Goal: Task Accomplishment & Management: Manage account settings

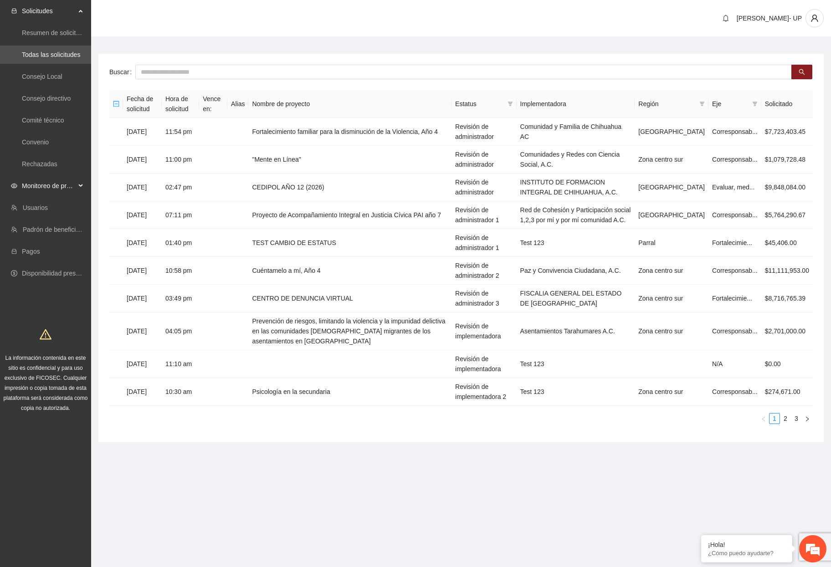
click at [61, 189] on span "Monitoreo de proyectos" at bounding box center [49, 186] width 54 height 18
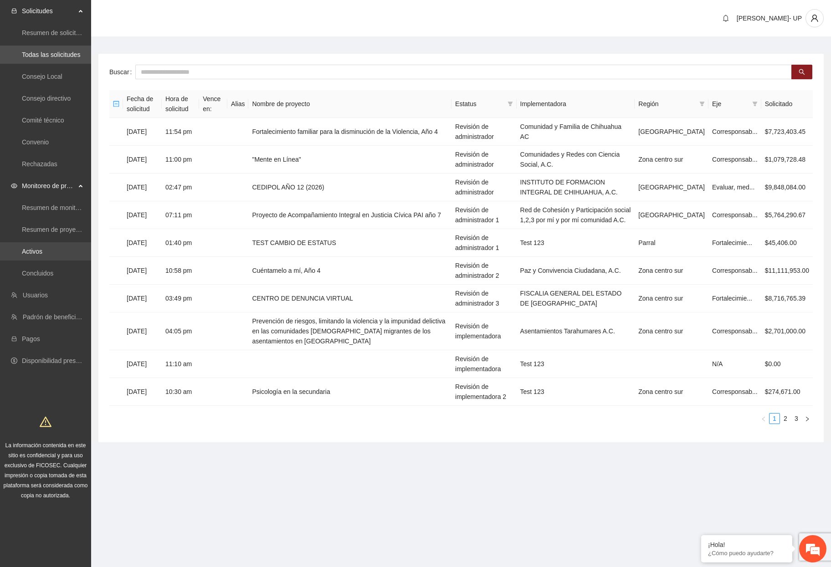
click at [42, 255] on link "Activos" at bounding box center [32, 251] width 20 height 7
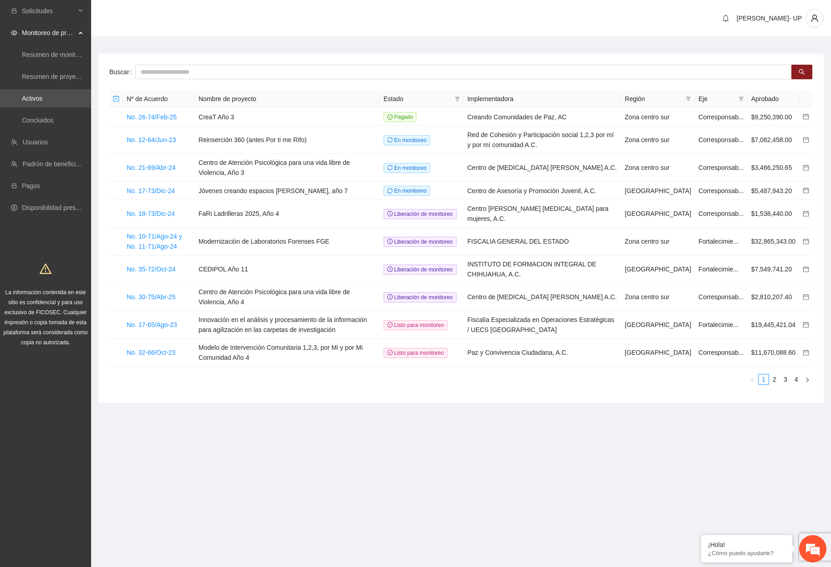
click at [196, 16] on div "[PERSON_NAME]- UP" at bounding box center [461, 19] width 740 height 38
drag, startPoint x: 223, startPoint y: 487, endPoint x: 229, endPoint y: 483, distance: 6.8
click at [223, 486] on section "Solicitudes Monitoreo de proyectos Resumen de monitoreo Resumen de proyectos ap…" at bounding box center [415, 283] width 831 height 567
click at [221, 44] on main "Buscar Nº de Acuerdo Nombre de proyecto Estado Implementadora Región Eje Aproba…" at bounding box center [461, 225] width 740 height 374
click at [34, 138] on link "Usuarios" at bounding box center [35, 141] width 25 height 7
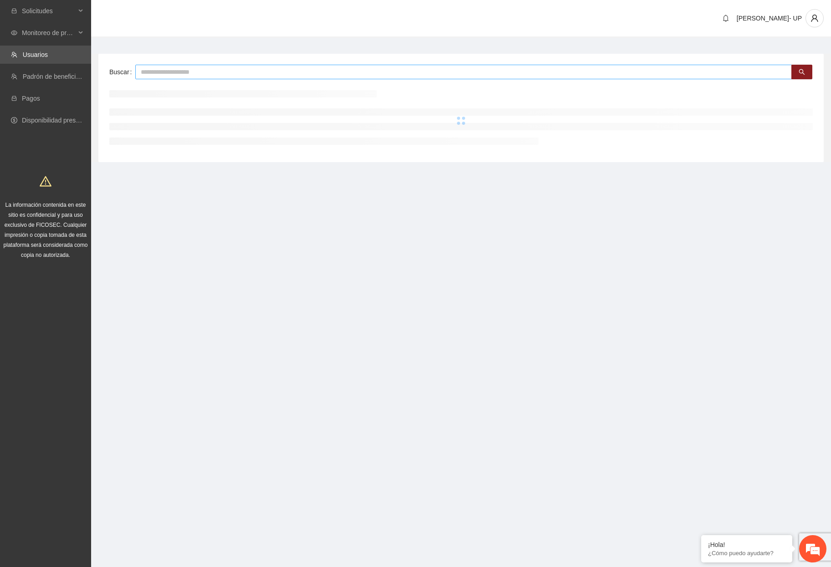
click at [201, 72] on input "text" at bounding box center [463, 72] width 656 height 15
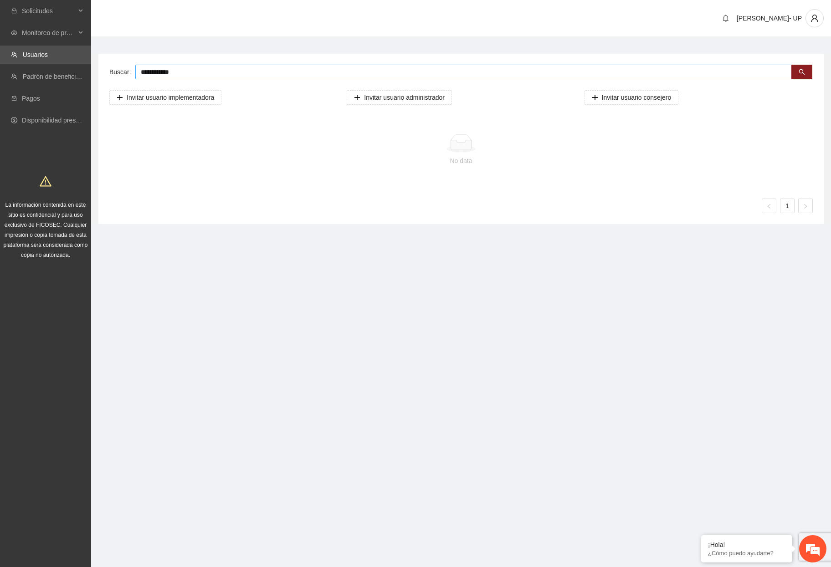
type input "**********"
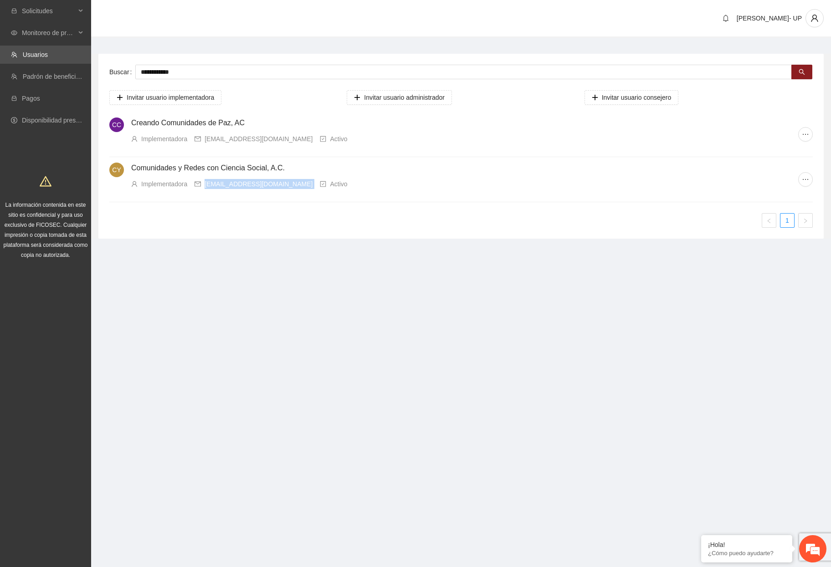
drag, startPoint x: 296, startPoint y: 187, endPoint x: 205, endPoint y: 188, distance: 91.1
click at [205, 188] on div "Implementadora concienciasocialcuu@gmail.com Activo" at bounding box center [464, 184] width 667 height 10
copy div "concienciasocialcuu@gmail.com"
click at [215, 346] on section "**********" at bounding box center [415, 283] width 831 height 567
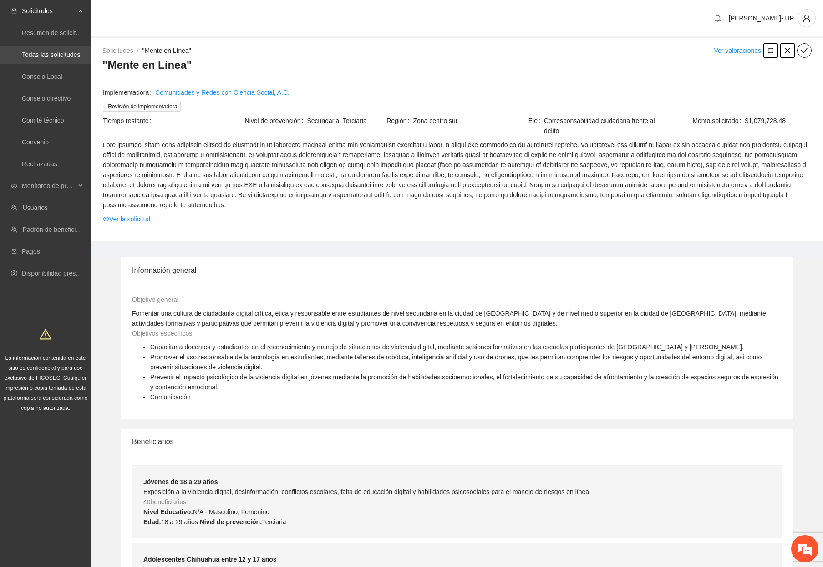
click at [49, 53] on link "Todas las solicitudes" at bounding box center [51, 54] width 58 height 7
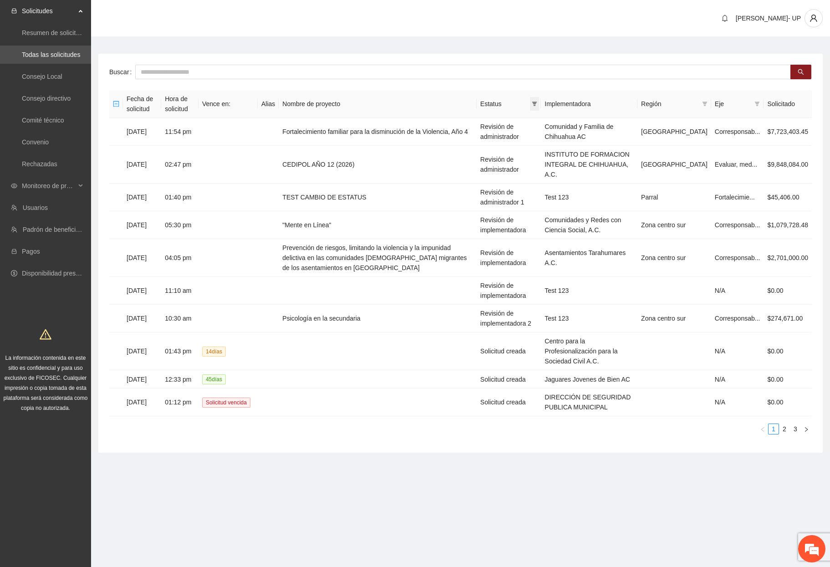
click at [537, 103] on icon "filter" at bounding box center [534, 103] width 5 height 5
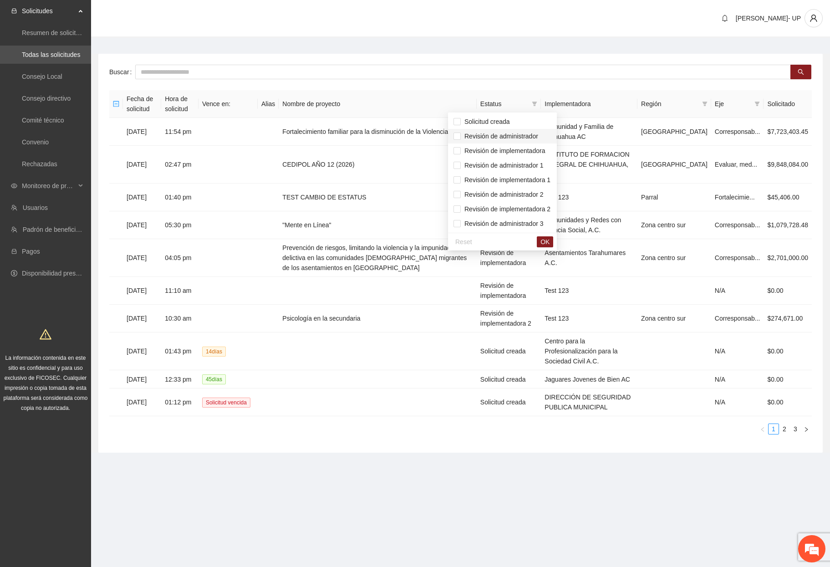
click at [543, 133] on span "Revisión de administrador" at bounding box center [503, 136] width 98 height 10
click at [541, 167] on span "Revisión de administrador 1" at bounding box center [502, 165] width 83 height 7
click at [550, 245] on span "OK" at bounding box center [545, 242] width 9 height 10
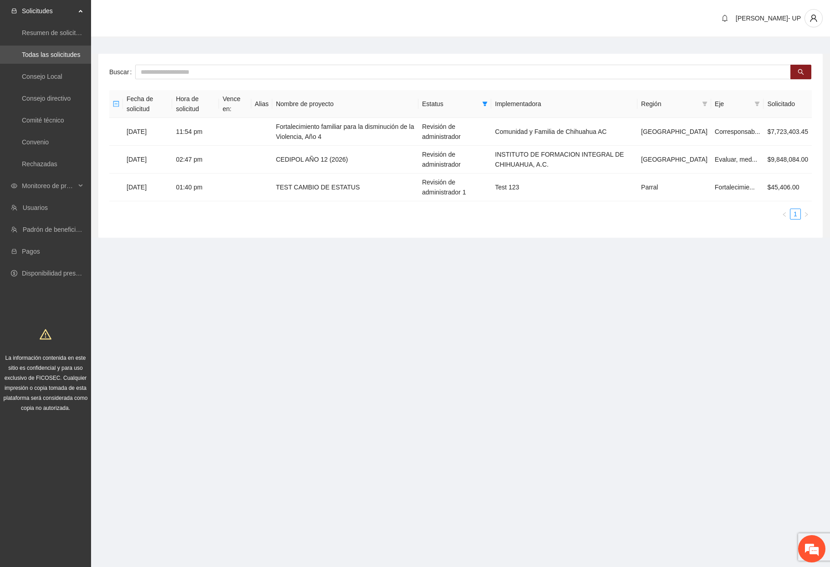
click at [444, 369] on section "Solicitudes Resumen de solicitudes por aprobar Todas las solicitudes Consejo Lo…" at bounding box center [415, 283] width 830 height 567
click at [449, 350] on section "Solicitudes Resumen de solicitudes por aprobar Todas las solicitudes Consejo Lo…" at bounding box center [415, 283] width 830 height 567
click at [39, 142] on link "Convenio" at bounding box center [35, 141] width 27 height 7
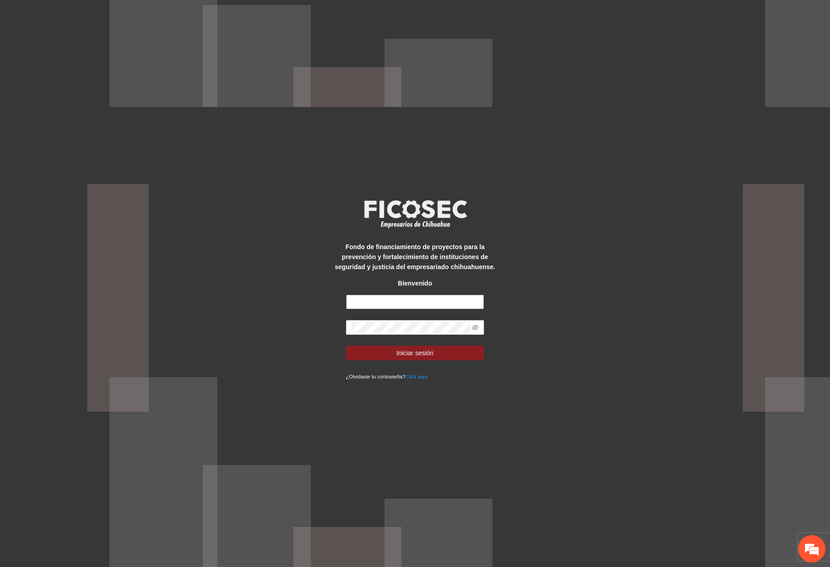
click at [387, 300] on input "text" at bounding box center [415, 302] width 138 height 15
type input "**********"
click at [346, 346] on button "Iniciar sesión" at bounding box center [415, 353] width 138 height 15
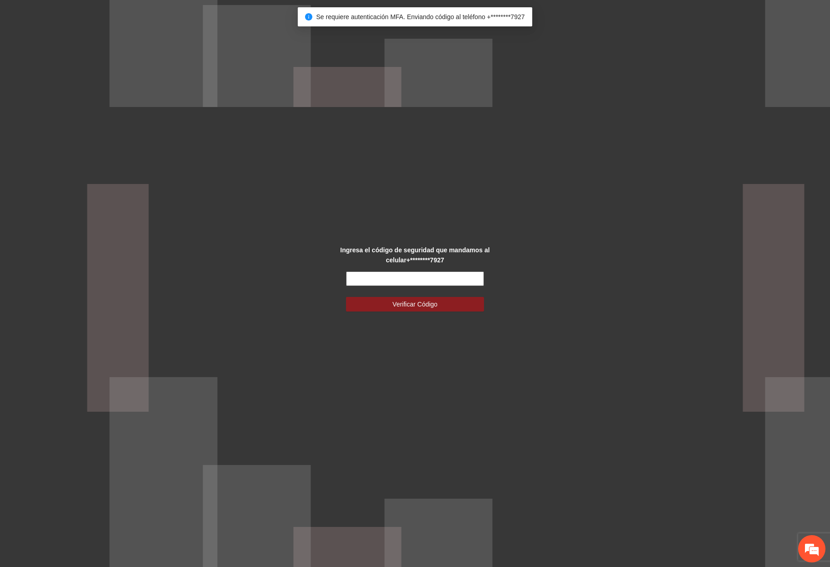
click at [408, 272] on input "text" at bounding box center [415, 278] width 138 height 15
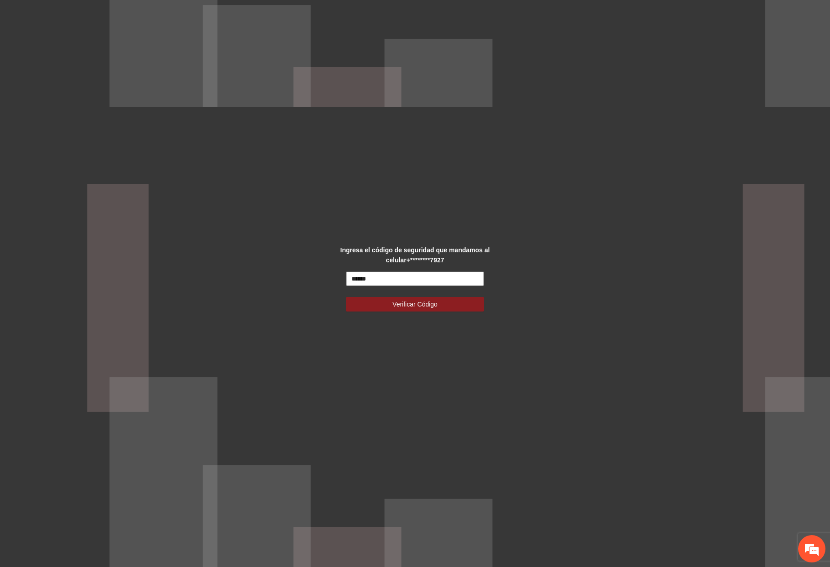
type input "******"
click at [346, 297] on button "Verificar Código" at bounding box center [415, 304] width 138 height 15
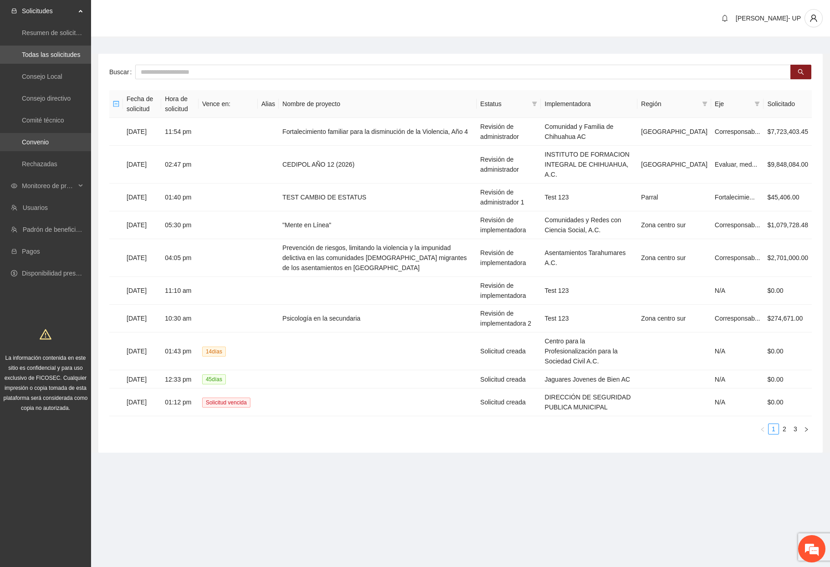
click at [42, 144] on link "Convenio" at bounding box center [35, 141] width 27 height 7
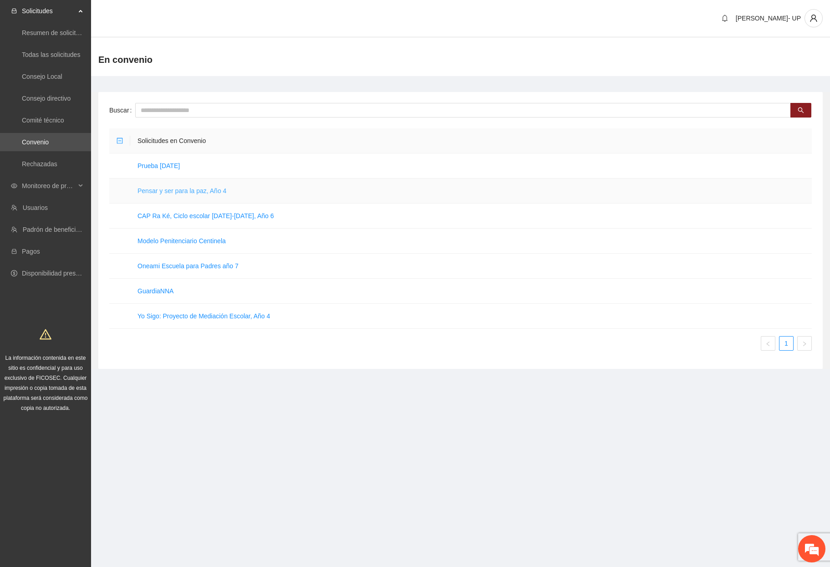
click at [162, 192] on link "Pensar y ser para la paz, Año 4" at bounding box center [182, 190] width 89 height 7
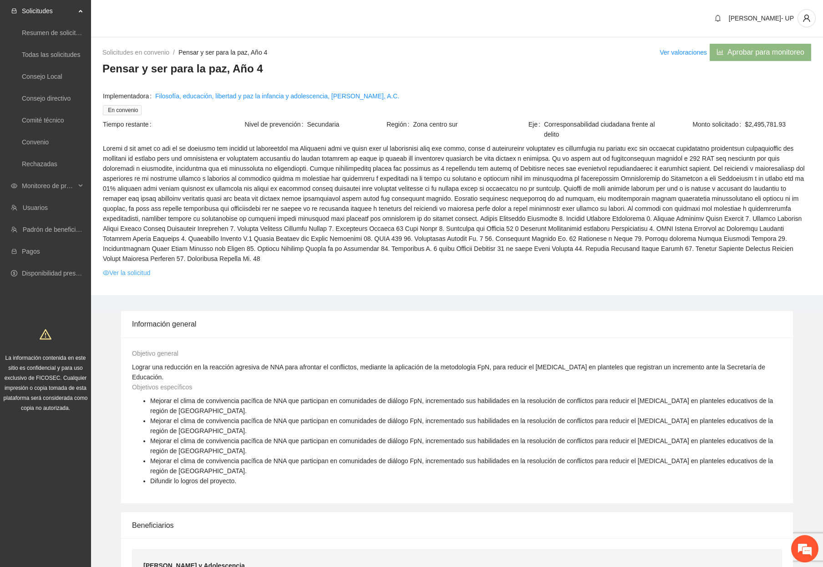
click at [141, 268] on link "Ver la solicitud" at bounding box center [126, 273] width 47 height 10
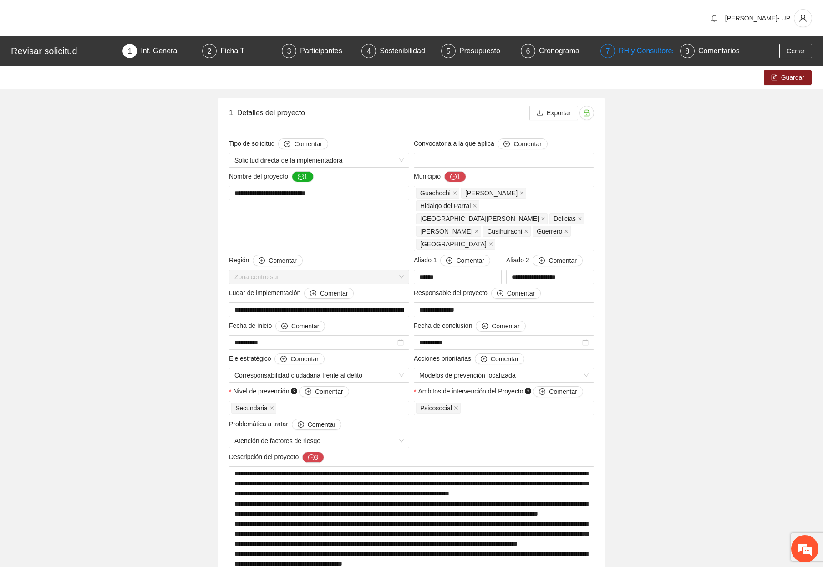
click at [627, 47] on div "RH y Consultores" at bounding box center [651, 51] width 64 height 15
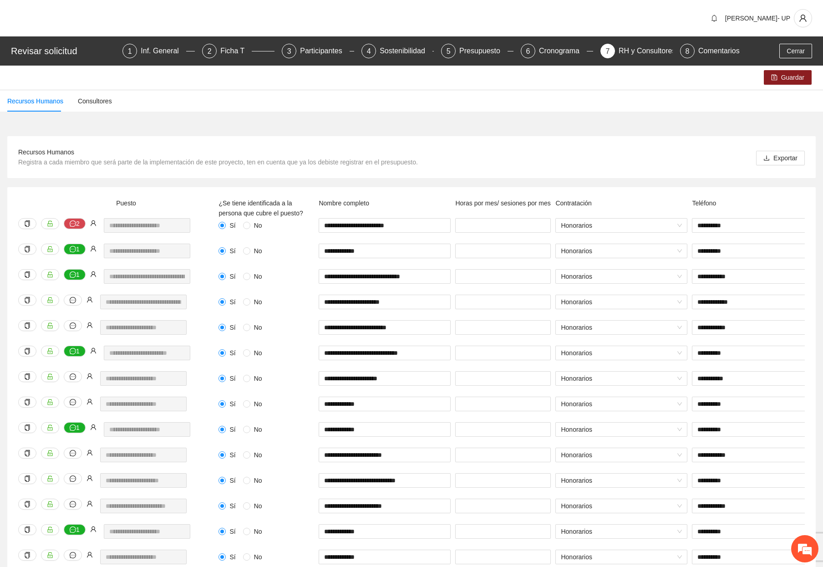
click at [133, 96] on div "Recursos Humanos Consultores" at bounding box center [411, 101] width 823 height 21
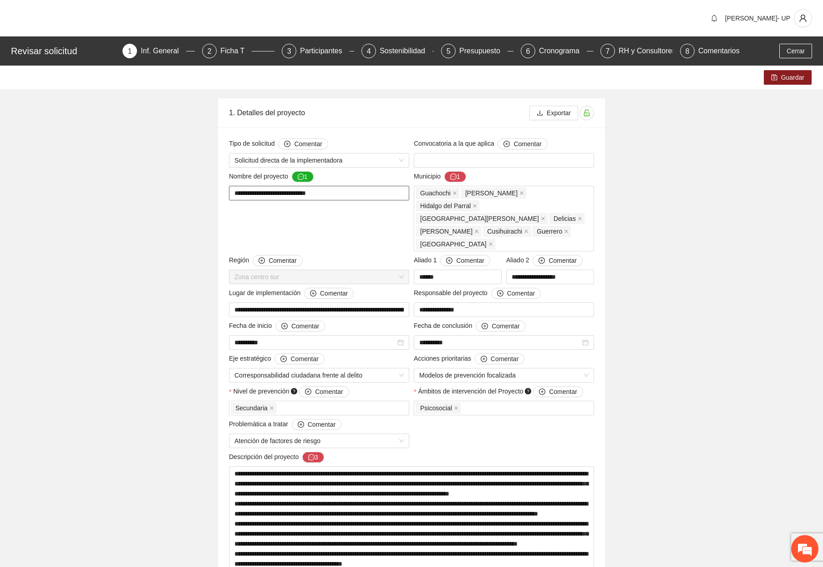
drag, startPoint x: 338, startPoint y: 199, endPoint x: 206, endPoint y: 192, distance: 132.2
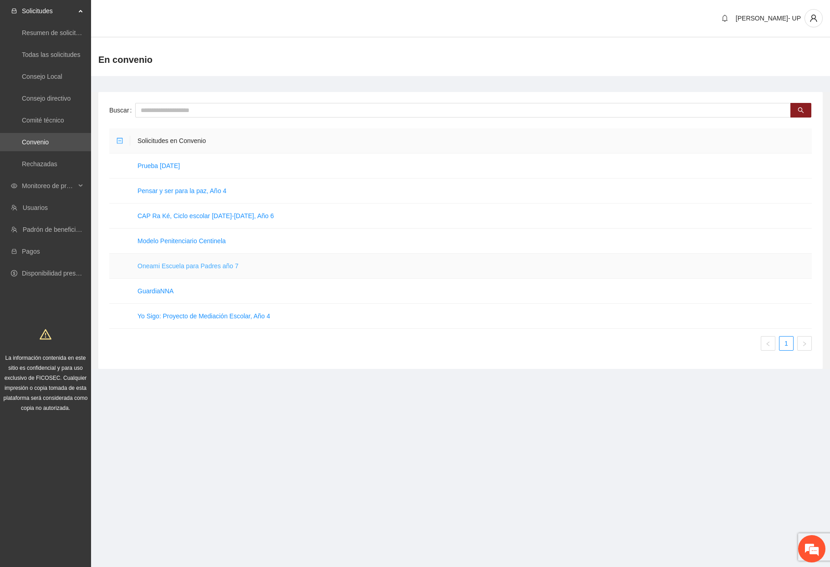
click at [179, 268] on link "Oneami Escuela para Padres año 7" at bounding box center [188, 265] width 101 height 7
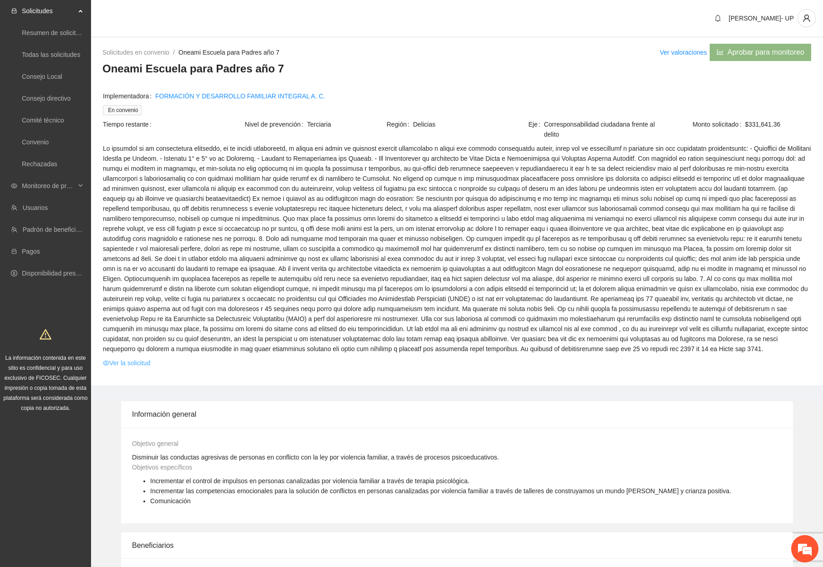
click at [142, 360] on link "Ver la solicitud" at bounding box center [126, 363] width 47 height 10
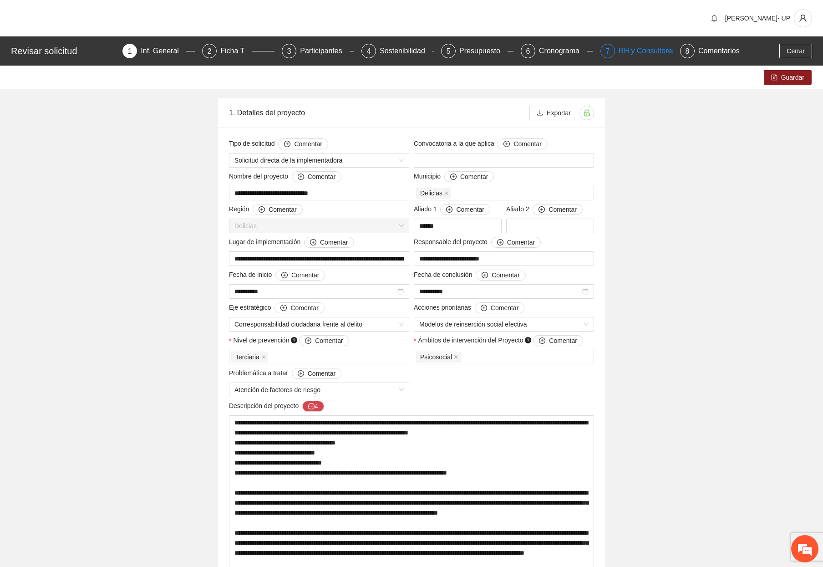
click at [648, 56] on div "RH y Consultores" at bounding box center [651, 51] width 64 height 15
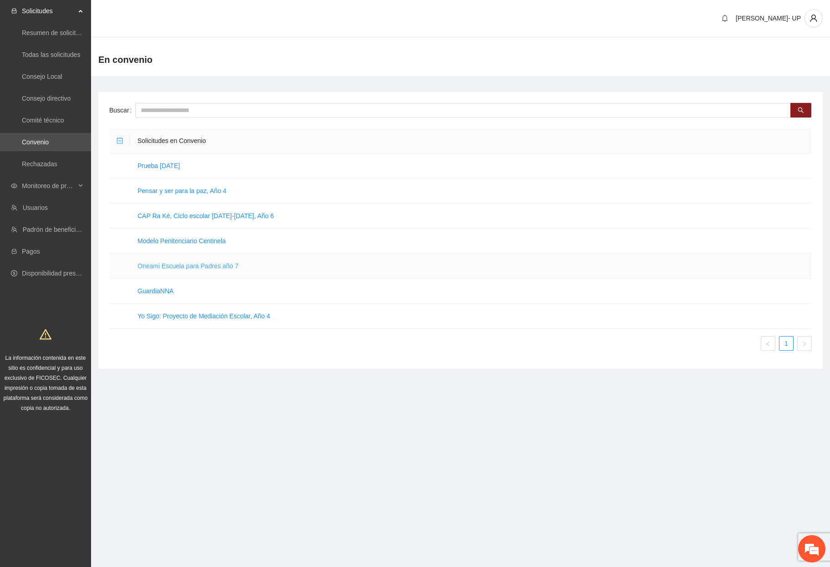
click at [170, 267] on link "Oneami Escuela para Padres año 7" at bounding box center [188, 265] width 101 height 7
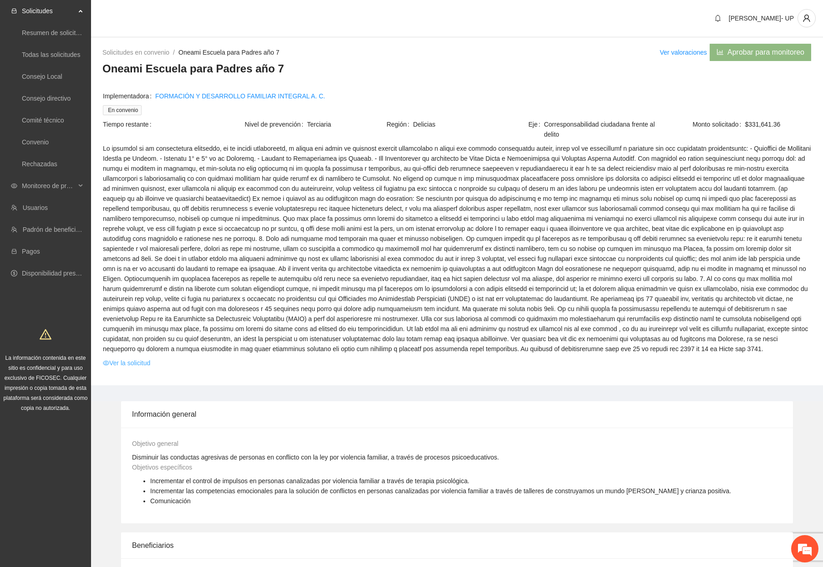
click at [126, 362] on link "Ver la solicitud" at bounding box center [126, 363] width 47 height 10
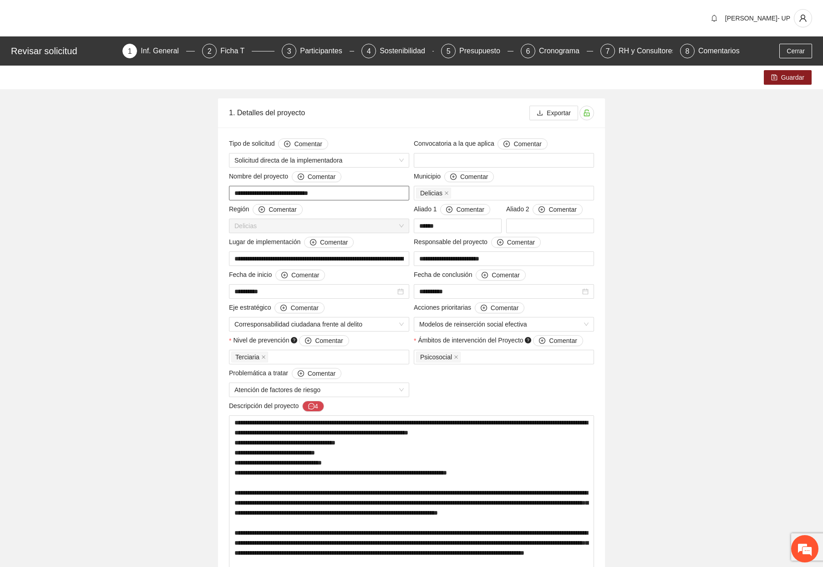
drag, startPoint x: 338, startPoint y: 193, endPoint x: 231, endPoint y: 194, distance: 107.0
click at [231, 194] on input "**********" at bounding box center [319, 193] width 180 height 15
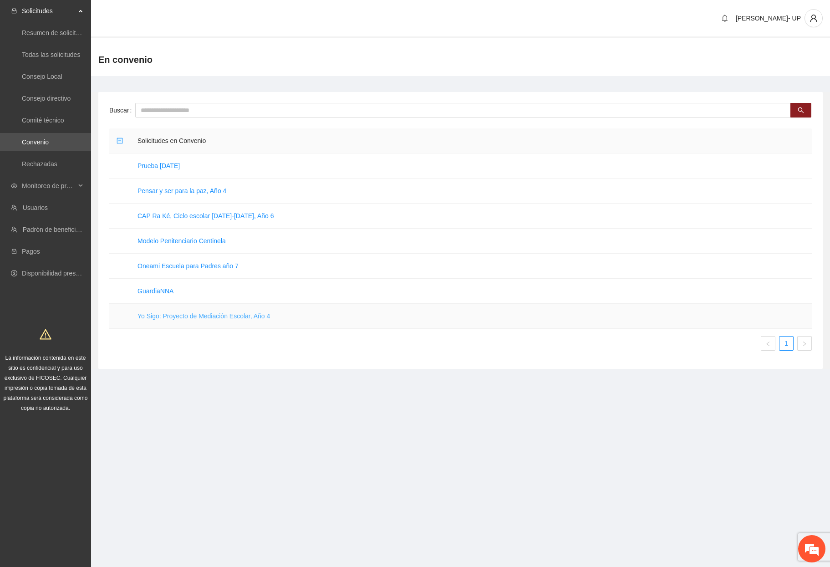
click at [180, 317] on link "Yo Sigo: Proyecto de Mediación Escolar, Año 4" at bounding box center [204, 315] width 133 height 7
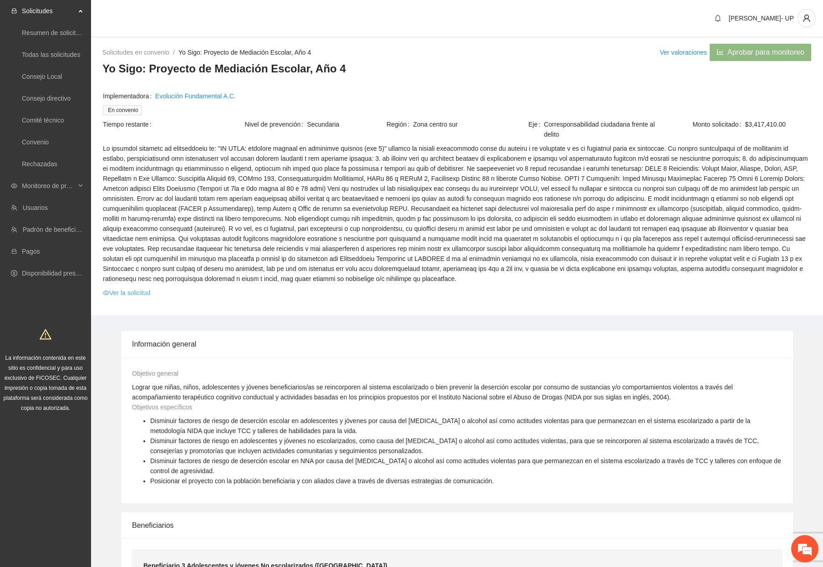
click at [144, 292] on link "Ver la solicitud" at bounding box center [126, 293] width 47 height 10
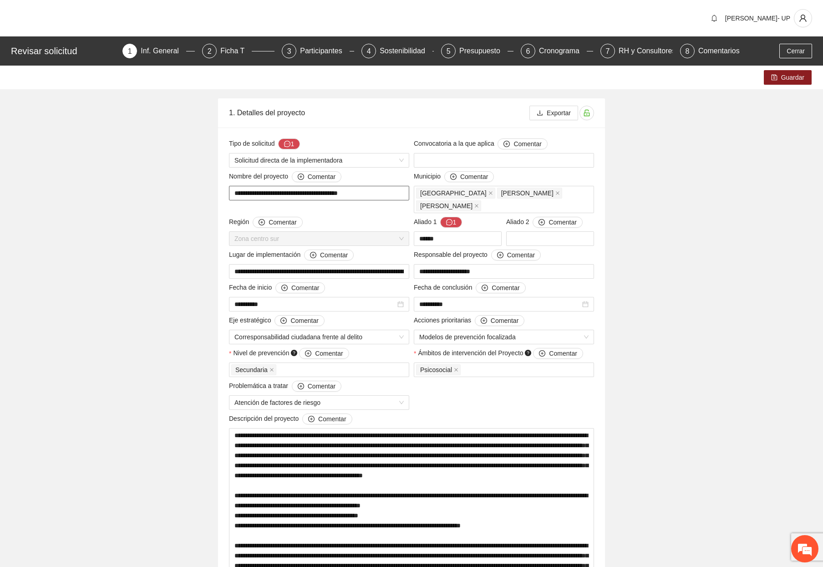
drag, startPoint x: 375, startPoint y: 193, endPoint x: 225, endPoint y: 192, distance: 150.3
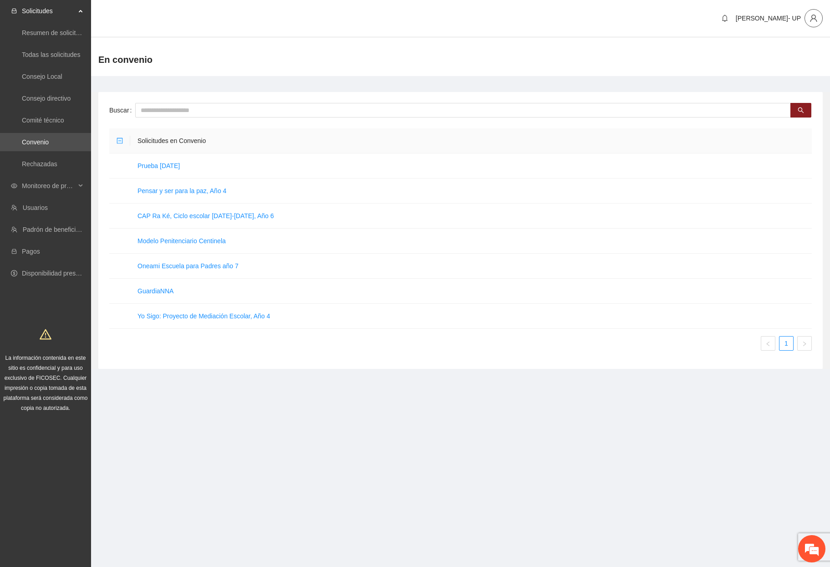
click at [817, 14] on span "user" at bounding box center [813, 18] width 17 height 8
click at [766, 56] on span "Cerrar sesión" at bounding box center [789, 53] width 57 height 10
